Goal: Book appointment/travel/reservation

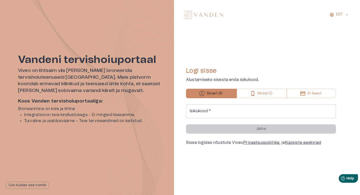
click at [231, 112] on input "Isikukood   *" at bounding box center [261, 111] width 150 height 14
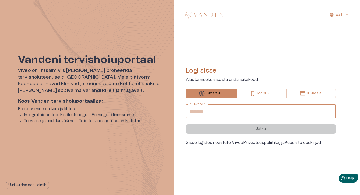
click at [231, 112] on input "Isikukood   *" at bounding box center [261, 111] width 150 height 14
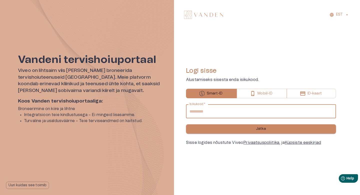
type input "**********"
click at [239, 127] on button "Jätka" at bounding box center [261, 128] width 150 height 9
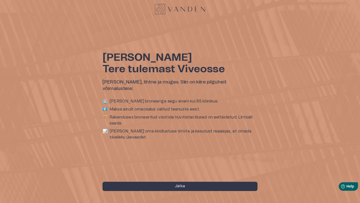
click at [150, 170] on div "Tere [PERSON_NAME] tulemast Viveosse Teie tervis, lihtne ja mugav. Siin on kiir…" at bounding box center [180, 101] width 360 height 203
click at [151, 186] on button "Jätka" at bounding box center [180, 186] width 155 height 9
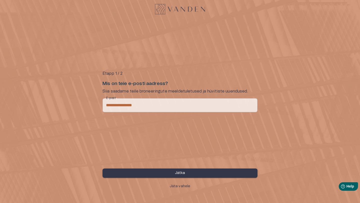
click at [215, 174] on button "Jätka" at bounding box center [180, 173] width 155 height 9
click at [189, 103] on input "Telefon   *" at bounding box center [188, 105] width 140 height 14
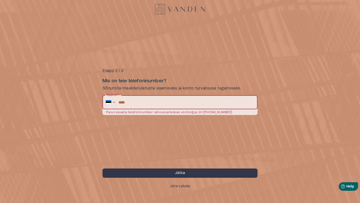
click at [136, 102] on input "****" at bounding box center [188, 102] width 139 height 14
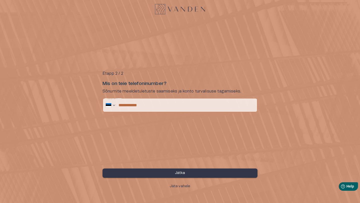
type input "**********"
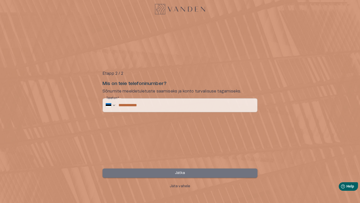
click at [136, 170] on button "Jätka" at bounding box center [180, 173] width 155 height 9
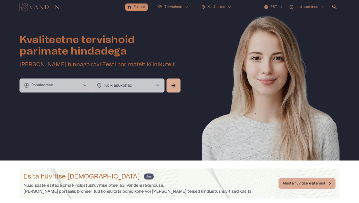
scroll to position [84, 0]
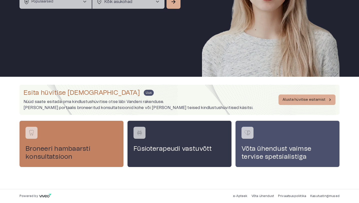
click at [92, 146] on h4 "Broneeri hambaarsti konsultatsioon" at bounding box center [72, 153] width 92 height 16
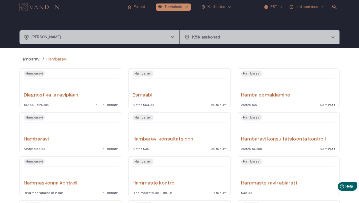
click at [80, 139] on div "Hambaravi" at bounding box center [71, 134] width 94 height 18
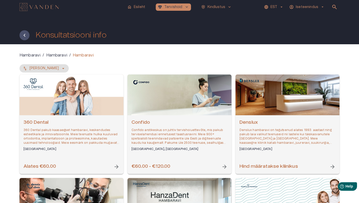
click at [147, 138] on p "Confido arstikeskus on juhtiv tervishoiuettevõte, mis pakub terviselahendusi en…" at bounding box center [180, 136] width 96 height 17
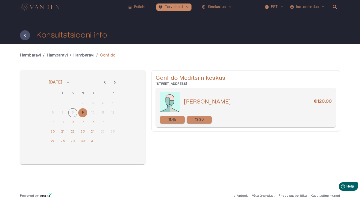
click at [170, 121] on p "11:45" at bounding box center [173, 119] width 8 height 5
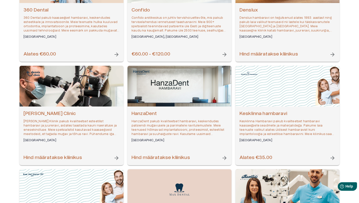
scroll to position [158, 0]
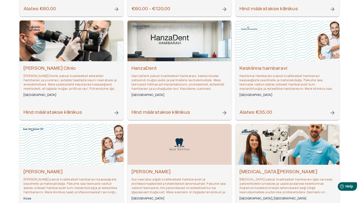
click at [274, 80] on p "Kesklinna Hambaravi pakub kvaliteetset hambaravi kaasaegsete seadmete ja materj…" at bounding box center [288, 82] width 96 height 17
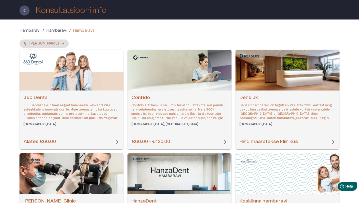
scroll to position [35, 0]
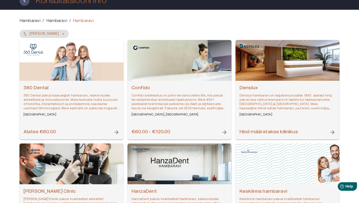
click at [184, 101] on p "Confido arstikeskus on juhtiv tervishoiuettevõte, mis pakub terviselahendusi en…" at bounding box center [180, 102] width 96 height 17
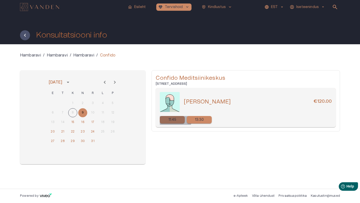
click at [175, 120] on p "11:45" at bounding box center [173, 119] width 8 height 5
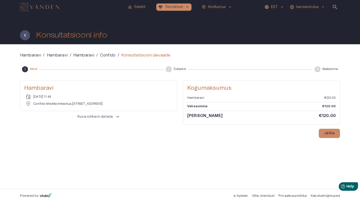
click at [43, 7] on img "Navigate to homepage" at bounding box center [39, 7] width 39 height 8
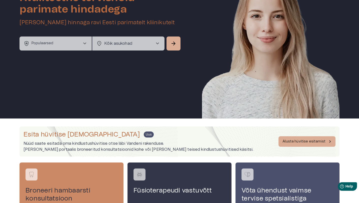
scroll to position [84, 0]
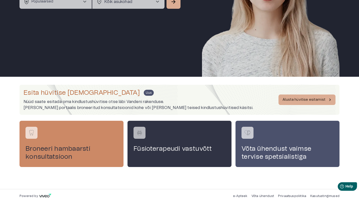
click at [186, 157] on div "Füsioterapeudi vastuvõtt" at bounding box center [180, 144] width 104 height 46
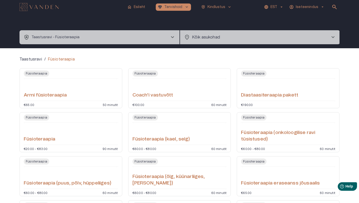
click at [47, 5] on img "Navigate to homepage" at bounding box center [39, 7] width 39 height 8
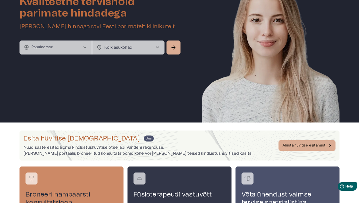
scroll to position [84, 0]
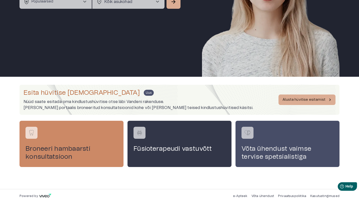
click at [264, 132] on div "Võta ühendust vaimse tervise spetsialistiga" at bounding box center [288, 144] width 104 height 46
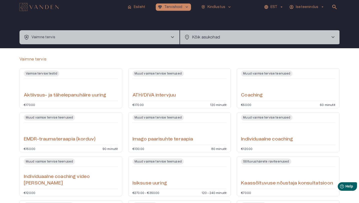
click at [154, 58] on div "Vaimne tervis" at bounding box center [180, 59] width 320 height 6
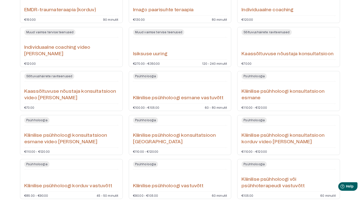
scroll to position [130, 0]
click at [188, 90] on div "Kliinilise psühholoogi esmane vastuvõtt" at bounding box center [180, 92] width 94 height 18
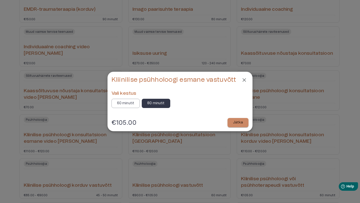
click at [122, 103] on p "60 minutit" at bounding box center [126, 103] width 18 height 5
click at [240, 122] on p "Jätka" at bounding box center [238, 122] width 10 height 5
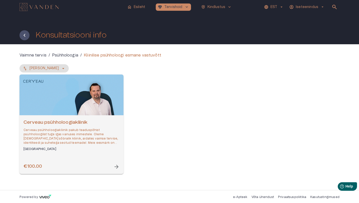
click at [88, 141] on p "Cerveau psühholoogiakliinik pakub teaduspõhist psühholoogilist tuge igas vanuse…" at bounding box center [72, 136] width 96 height 17
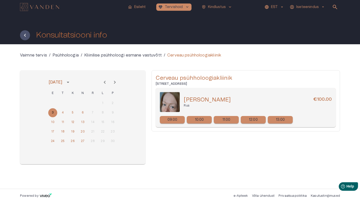
click at [179, 118] on div "09:00" at bounding box center [172, 120] width 25 height 8
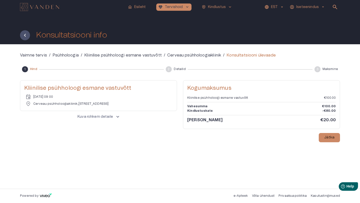
click at [26, 9] on img "Navigate to homepage" at bounding box center [39, 7] width 39 height 8
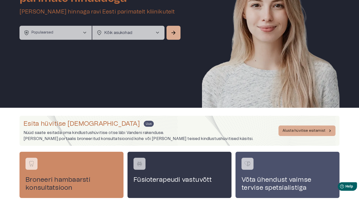
scroll to position [84, 0]
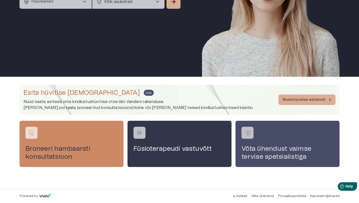
click at [275, 145] on h4 "Võta ühendust vaimse tervise spetsialistiga" at bounding box center [288, 153] width 92 height 16
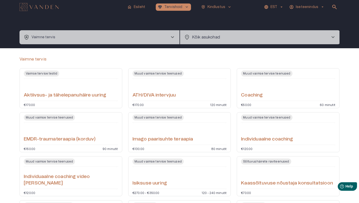
click at [38, 13] on div "home Esileht [MEDICAL_DATA]_heart Tervishoid keyboard_arrow_down health_and_saf…" at bounding box center [179, 7] width 359 height 14
click at [36, 10] on img "Navigate to homepage" at bounding box center [39, 7] width 39 height 8
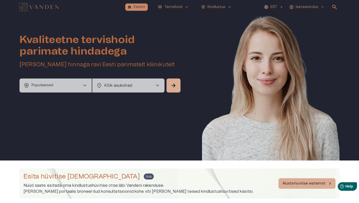
scroll to position [84, 0]
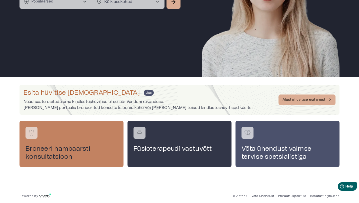
click at [56, 152] on h4 "Broneeri hambaarsti konsultatsioon" at bounding box center [72, 153] width 92 height 16
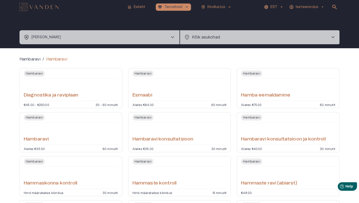
click at [75, 127] on div "Hambaravi" at bounding box center [71, 134] width 94 height 18
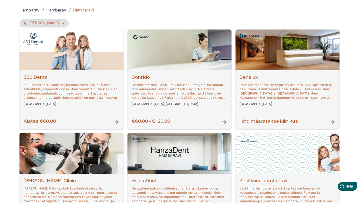
scroll to position [103, 0]
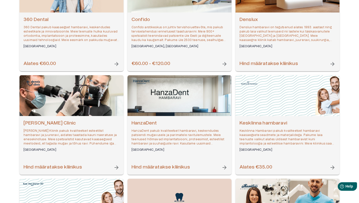
click at [179, 50] on div "Confido Confido arstikeskus on juhtiv tervishoiuettevõte, mis pakub terviselahe…" at bounding box center [180, 42] width 104 height 59
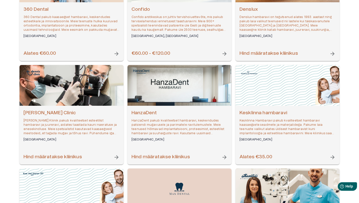
scroll to position [114, 0]
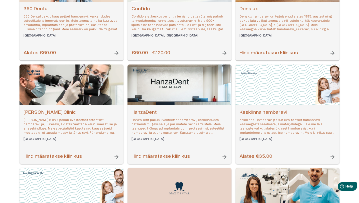
click at [72, 16] on p "360 Dental pakub kaasaegset hambaravi, keskendudes esteetikale ja innovatsiooni…" at bounding box center [72, 23] width 96 height 17
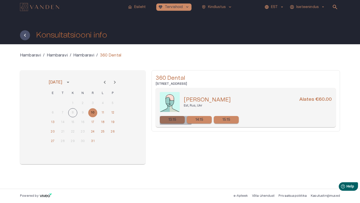
click at [176, 118] on p "13:15" at bounding box center [173, 119] width 8 height 5
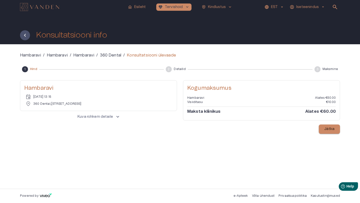
click at [330, 130] on p "Jätka" at bounding box center [329, 129] width 10 height 5
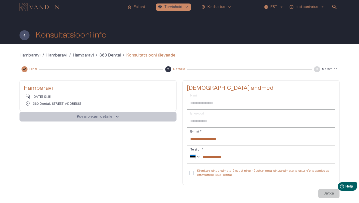
click at [137, 118] on button "Kuva rohkem detaile keyboard_arrow_up" at bounding box center [98, 117] width 157 height 10
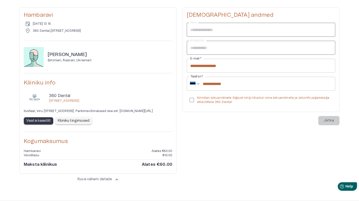
scroll to position [72, 0]
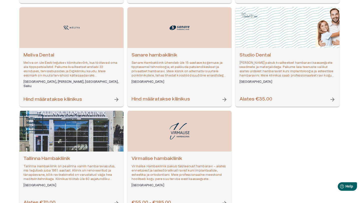
scroll to position [411, 0]
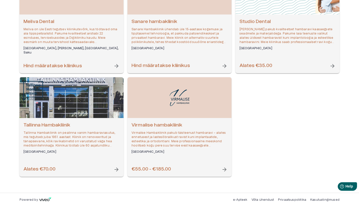
click at [200, 134] on p "Virmalise Hambakliinik pakub täisteenust hambaravi – alates ennetusest ja laste…" at bounding box center [180, 139] width 96 height 17
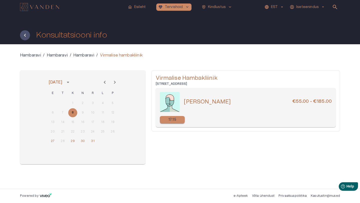
click at [180, 119] on div "17:15" at bounding box center [172, 120] width 25 height 8
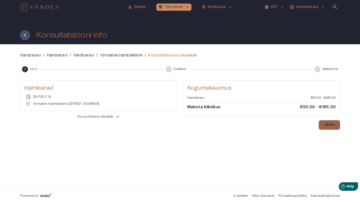
click at [327, 128] on button "Jätka" at bounding box center [329, 124] width 21 height 9
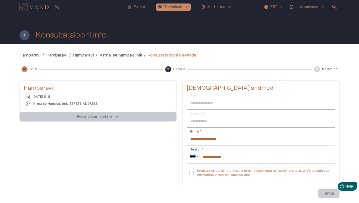
click at [107, 113] on button "Kuva rohkem detaile keyboard_arrow_up" at bounding box center [98, 117] width 157 height 10
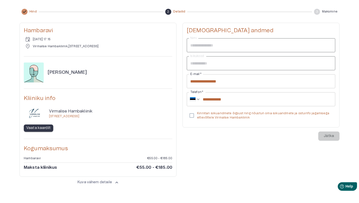
scroll to position [72, 0]
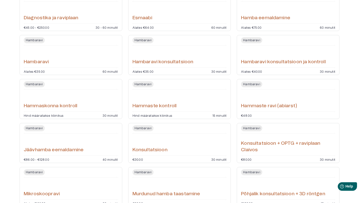
scroll to position [78, 0]
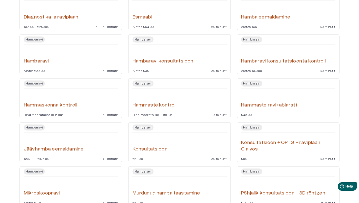
click at [182, 63] on h6 "Hambaravi konsultatsioon" at bounding box center [163, 61] width 61 height 7
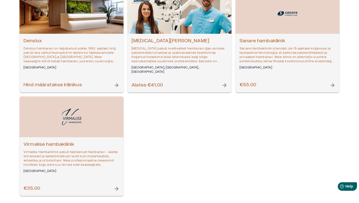
scroll to position [82, 0]
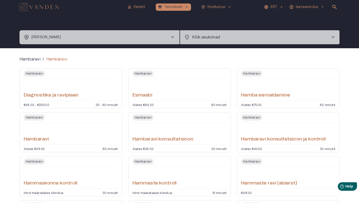
click at [52, 9] on img "Navigate to homepage" at bounding box center [39, 7] width 39 height 8
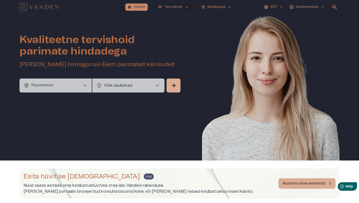
click at [167, 10] on button "ecg_heart Tervishoid keyboard_arrow_down" at bounding box center [173, 7] width 35 height 7
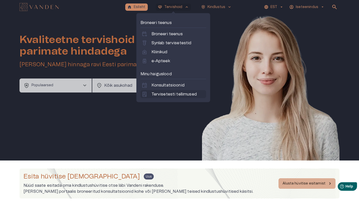
click at [173, 96] on p "Tervisetesti tellimused" at bounding box center [174, 94] width 45 height 6
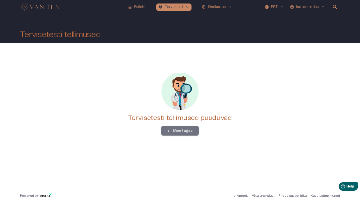
click at [182, 134] on button "Mine tagasi" at bounding box center [180, 131] width 38 height 10
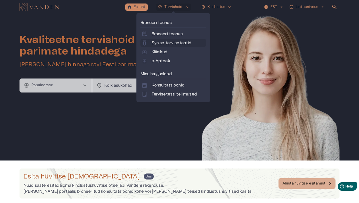
click at [175, 44] on p "Synlab tervisetestid" at bounding box center [172, 43] width 40 height 6
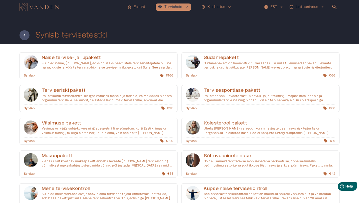
click at [143, 60] on h6 "Naise tervise- ja ilupakett" at bounding box center [108, 58] width 132 height 7
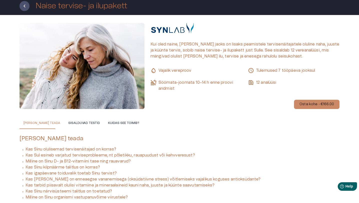
scroll to position [10, 0]
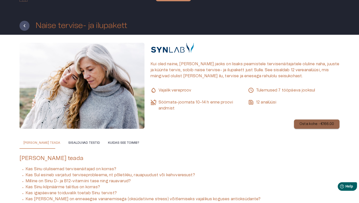
click at [317, 122] on p "Osta kohe - €166.00" at bounding box center [317, 124] width 35 height 5
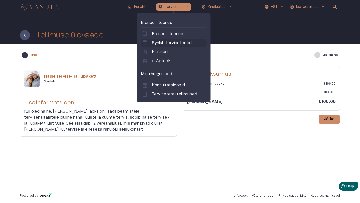
click at [181, 41] on p "Synlab tervisetestid" at bounding box center [172, 43] width 40 height 6
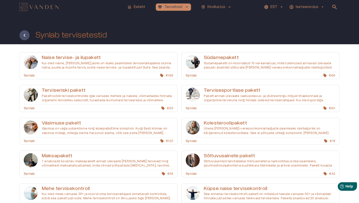
click at [213, 96] on p "Pakett annab ülevaate vastupidavus- ja jõutreeningu mõjust lihaskonnale ja orga…" at bounding box center [270, 98] width 132 height 9
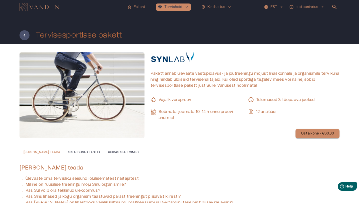
click at [328, 135] on p "Osta kohe - €60.00" at bounding box center [317, 133] width 33 height 5
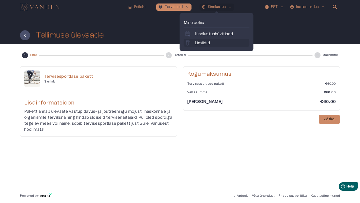
click at [206, 42] on p "Limiidid" at bounding box center [202, 43] width 15 height 6
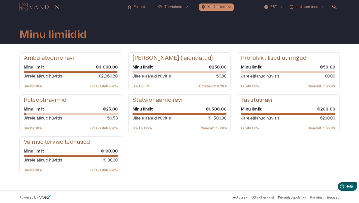
click at [151, 164] on div "Ambulatoorne ravi Minu limiit €3,000.00 Järelejäänud hüvitis €2,960.80 Hüvitis …" at bounding box center [180, 113] width 320 height 122
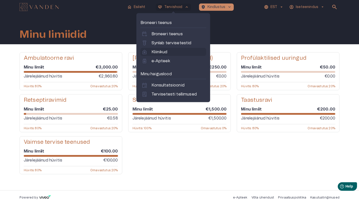
click at [158, 53] on p "Kliinikud" at bounding box center [160, 52] width 16 height 6
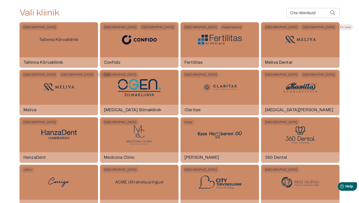
scroll to position [108, 0]
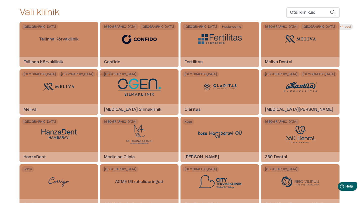
click at [231, 17] on div "Vali kliinik Otsi kliinikuid Otsi kliinikuid" at bounding box center [180, 12] width 320 height 11
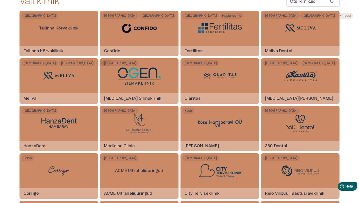
scroll to position [112, 0]
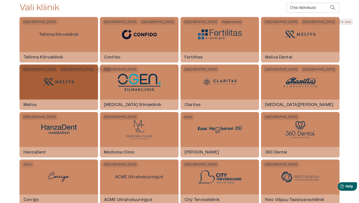
click at [63, 82] on img at bounding box center [59, 82] width 38 height 15
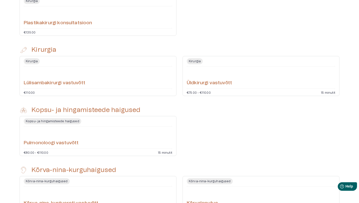
scroll to position [320, 0]
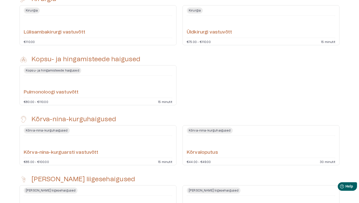
click at [89, 86] on div "Pulmonoloogi vastuvõtt" at bounding box center [98, 87] width 149 height 18
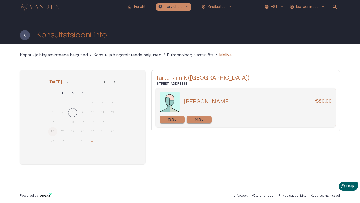
click at [50, 135] on button "20" at bounding box center [52, 131] width 9 height 9
click at [179, 118] on div "13:30" at bounding box center [172, 120] width 25 height 8
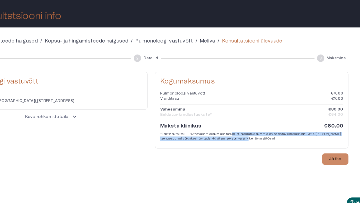
drag, startPoint x: 246, startPoint y: 131, endPoint x: 250, endPoint y: 135, distance: 5.9
click at [250, 135] on p "*Teilt nõutakse 100% teenuse maksumuse tasumist. Näidatud summa on eeldatav kin…" at bounding box center [261, 132] width 149 height 7
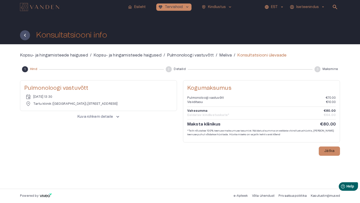
click at [45, 10] on img "Navigate to homepage" at bounding box center [39, 7] width 39 height 8
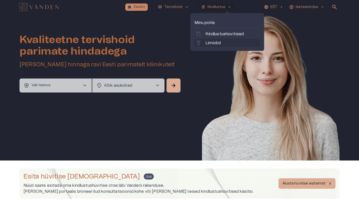
click at [210, 41] on p "Limiidid" at bounding box center [213, 43] width 15 height 6
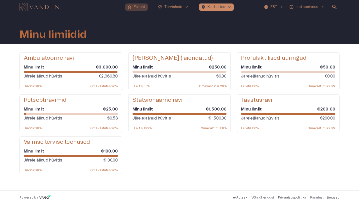
click at [133, 7] on button "home Esileht" at bounding box center [136, 7] width 23 height 7
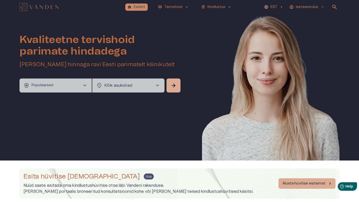
click at [85, 84] on span "chevron_right" at bounding box center [85, 86] width 6 height 6
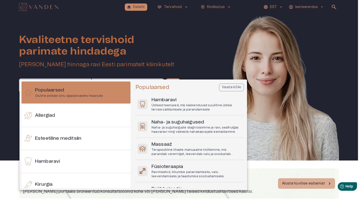
scroll to position [14, 0]
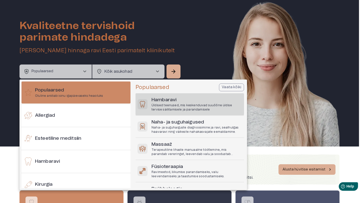
click at [153, 100] on h6 "Hambaravi" at bounding box center [197, 100] width 91 height 7
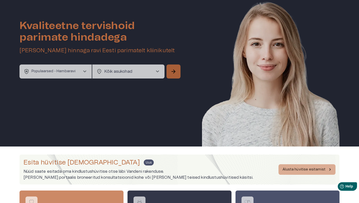
click at [172, 71] on span "arrow_forward" at bounding box center [174, 72] width 6 height 6
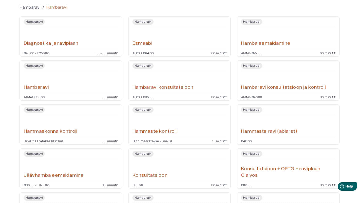
scroll to position [53, 0]
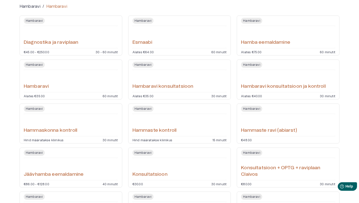
click at [120, 82] on div "[PERSON_NAME] Alates €35.00 60 minutit" at bounding box center [71, 80] width 103 height 40
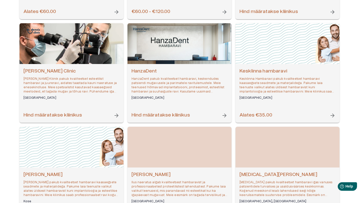
scroll to position [155, 0]
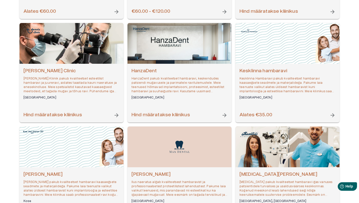
click at [334, 117] on span "arrow_forward" at bounding box center [333, 115] width 6 height 6
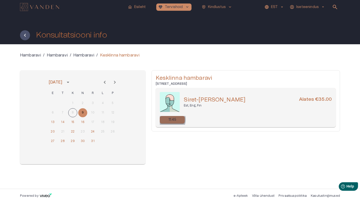
click at [169, 120] on p "11:45" at bounding box center [173, 119] width 8 height 5
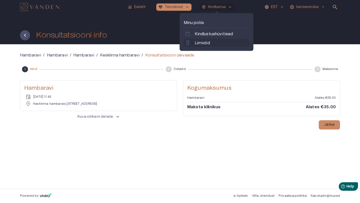
click at [208, 43] on p "Limiidid" at bounding box center [202, 43] width 15 height 6
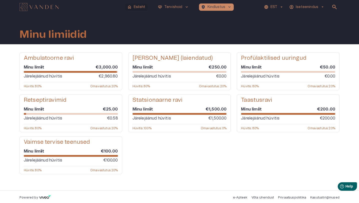
click at [134, 6] on p "Esileht" at bounding box center [140, 7] width 12 height 5
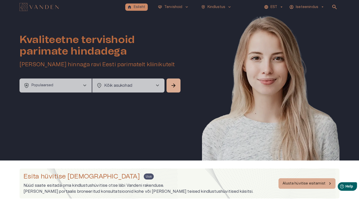
click at [67, 85] on button "health_and_safety Populaarsed chevron_right" at bounding box center [56, 86] width 72 height 14
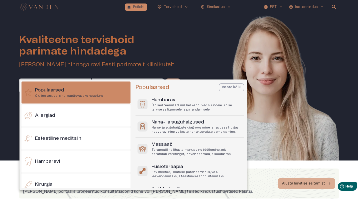
scroll to position [14, 0]
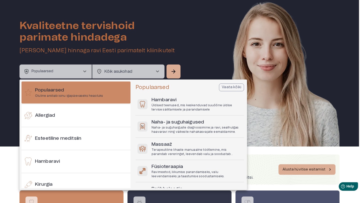
click at [63, 71] on div at bounding box center [180, 101] width 360 height 203
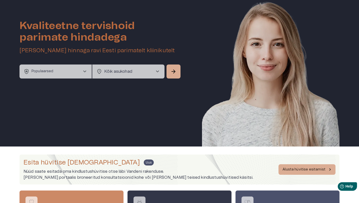
scroll to position [0, 0]
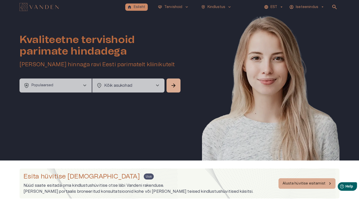
click at [82, 88] on span "chevron_right" at bounding box center [85, 86] width 6 height 6
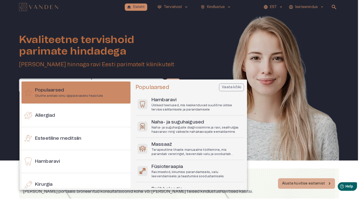
scroll to position [14, 0]
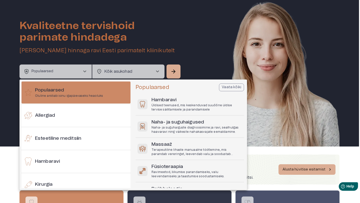
click at [232, 50] on div at bounding box center [180, 101] width 360 height 203
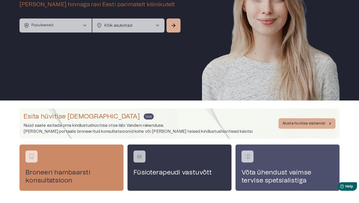
scroll to position [61, 0]
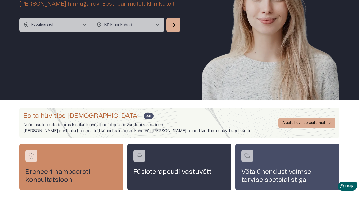
click at [294, 149] on div "Võta ühendust vaimse tervise spetsialistiga" at bounding box center [288, 167] width 104 height 46
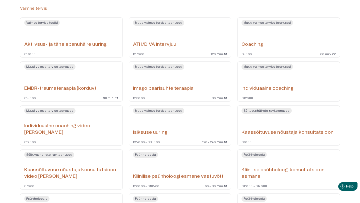
scroll to position [52, 0]
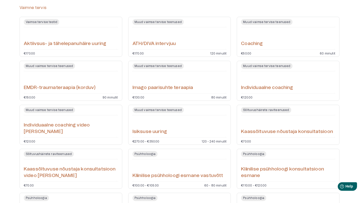
click at [205, 175] on h6 "Kliinilise psühholoogi esmane vastuvõtt" at bounding box center [178, 176] width 91 height 7
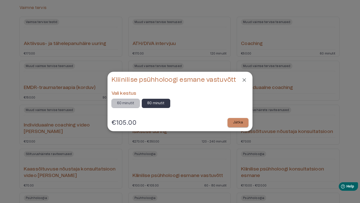
click at [115, 103] on button "60 minutit" at bounding box center [126, 103] width 29 height 9
click at [230, 121] on button "Jätka" at bounding box center [238, 122] width 21 height 9
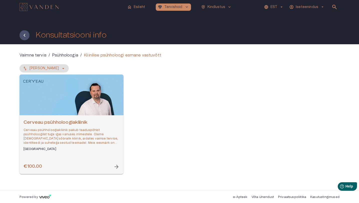
click at [106, 159] on div "Cerveau psühholoogiakliinik Cerveau psühholoogiakliinik pakub teaduspõhist psüh…" at bounding box center [72, 144] width 104 height 59
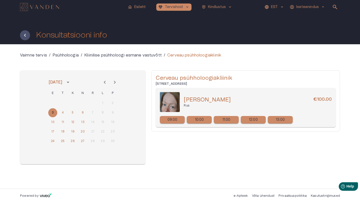
click at [167, 122] on div "09:00" at bounding box center [172, 120] width 25 height 8
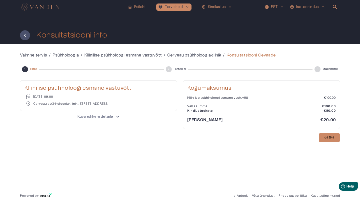
click at [204, 112] on p "Kindlustuskate" at bounding box center [200, 111] width 26 height 4
click at [208, 120] on h6 "[PERSON_NAME]" at bounding box center [204, 120] width 35 height 6
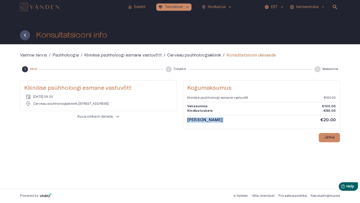
click at [208, 120] on h6 "[PERSON_NAME]" at bounding box center [204, 120] width 35 height 6
click at [47, 5] on img "Navigate to homepage" at bounding box center [39, 7] width 39 height 8
